Goal: Communication & Community: Answer question/provide support

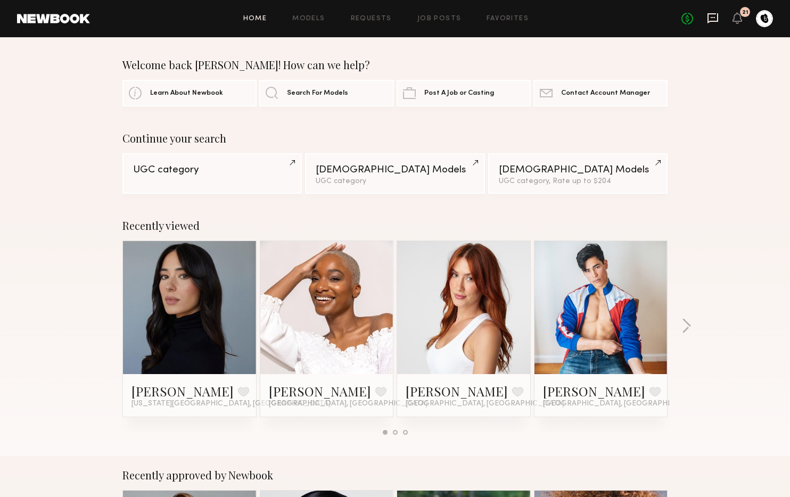
click at [714, 23] on icon at bounding box center [713, 18] width 12 height 12
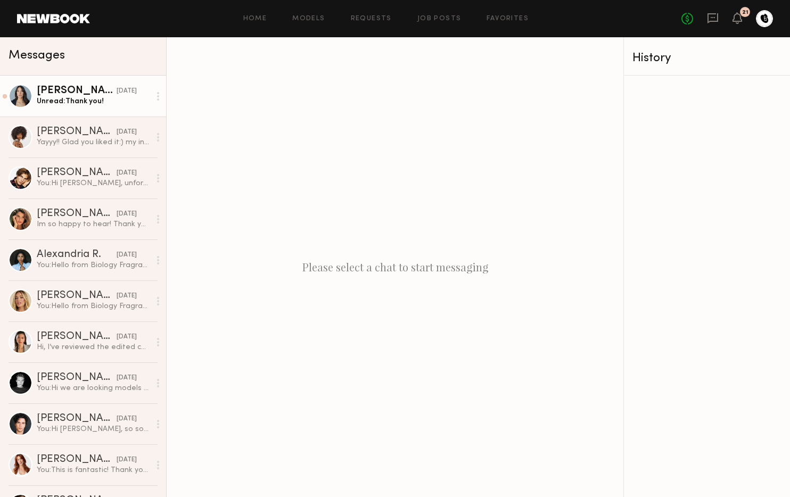
click at [83, 103] on div "Unread: Thank you!" at bounding box center [93, 101] width 113 height 10
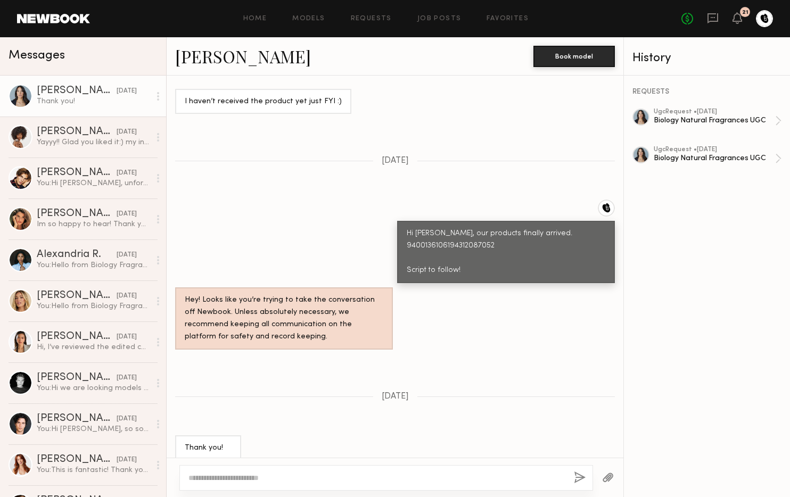
scroll to position [625, 0]
click at [410, 472] on textarea at bounding box center [376, 477] width 377 height 11
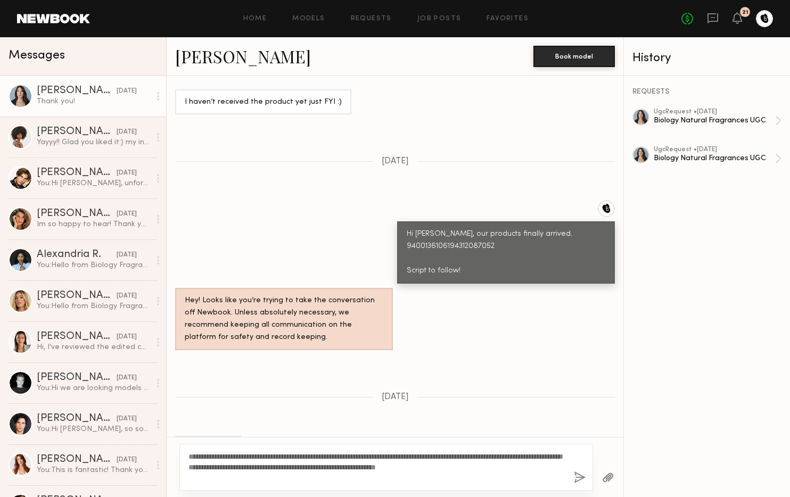
type textarea "**********"
click at [581, 480] on button "button" at bounding box center [580, 477] width 12 height 13
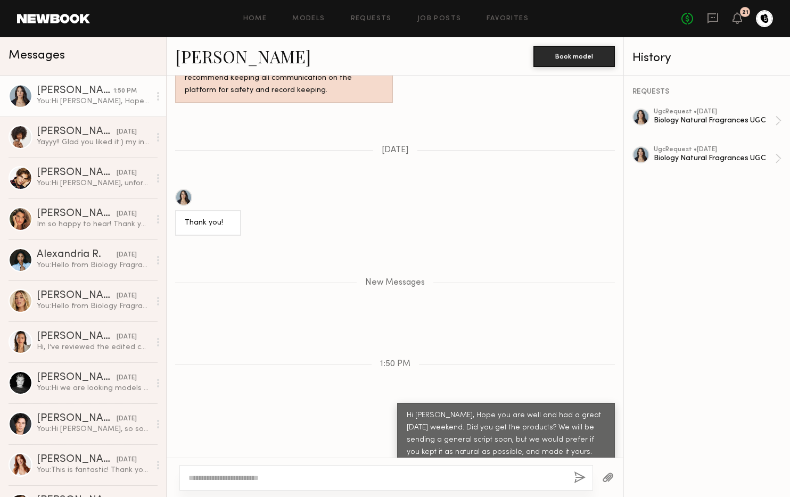
scroll to position [872, 0]
